Goal: Information Seeking & Learning: Learn about a topic

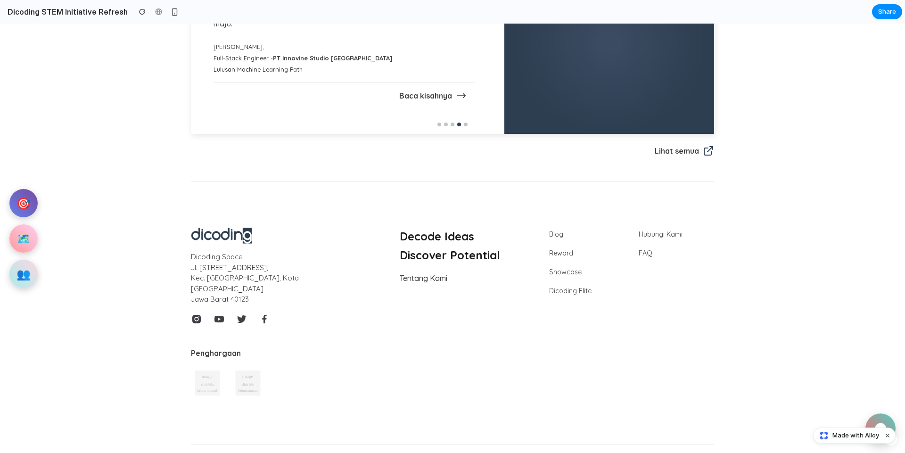
scroll to position [2760, 0]
